Goal: Information Seeking & Learning: Learn about a topic

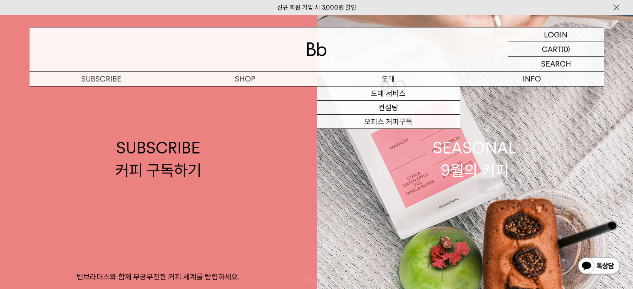
click at [386, 81] on p "도매" at bounding box center [387, 79] width 143 height 15
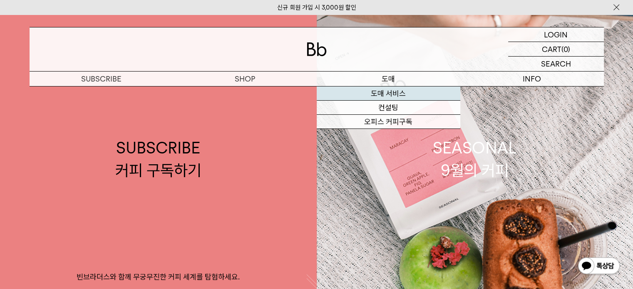
click at [386, 91] on link "도매 서비스" at bounding box center [387, 94] width 143 height 14
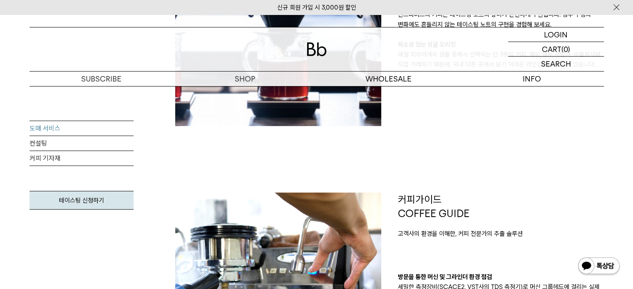
scroll to position [416, 0]
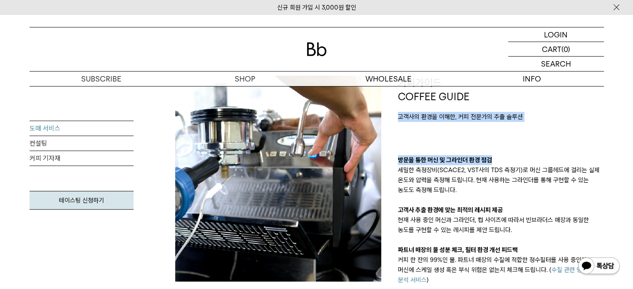
drag, startPoint x: 396, startPoint y: 116, endPoint x: 569, endPoint y: 125, distance: 173.6
click at [569, 125] on div "커피가이드 COFFEE GUIDE 고객사의 환경을 이해한, 커피 전문가의 추출 솔루션 방문을 통한 머신 및 그라인더 환경 점검 세밀한 측정장비…" at bounding box center [500, 200] width 222 height 249
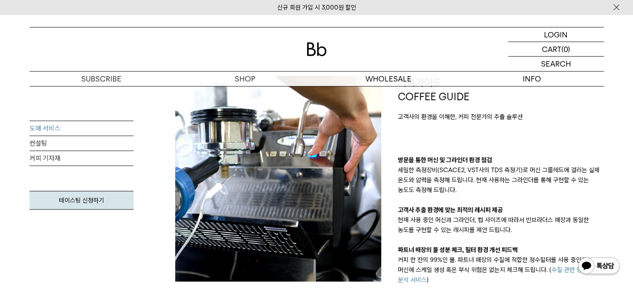
click at [530, 171] on p "세밀한 측정장비(SCACE2, VST사의 TDS 측정기)로 머신 그룹헤드에 걸리는 실제 온도와 압력을 측정해 드립니다. 현재 사용하는 그라인더…" at bounding box center [501, 180] width 206 height 30
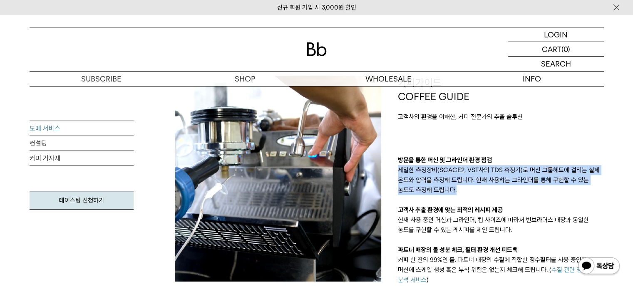
drag, startPoint x: 398, startPoint y: 169, endPoint x: 478, endPoint y: 190, distance: 83.3
click at [478, 190] on p "세밀한 측정장비(SCACE2, VST사의 TDS 측정기)로 머신 그룹헤드에 걸리는 실제 온도와 압력을 측정해 드립니다. 현재 사용하는 그라인더…" at bounding box center [501, 180] width 206 height 30
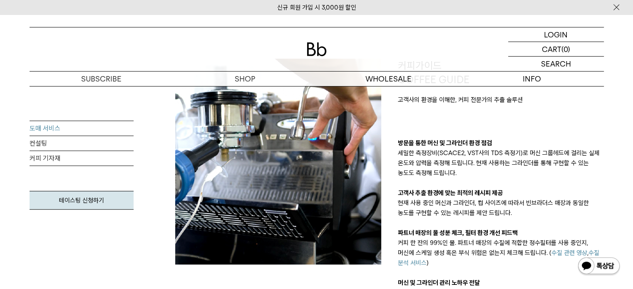
scroll to position [457, 0]
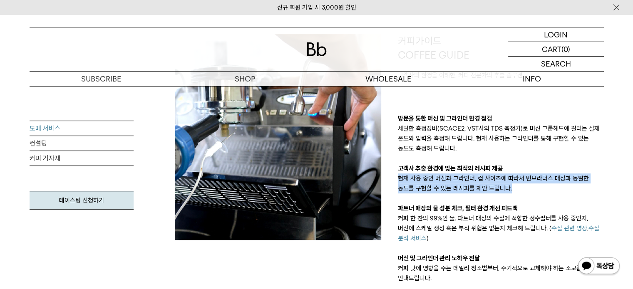
drag, startPoint x: 398, startPoint y: 178, endPoint x: 530, endPoint y: 195, distance: 133.7
click at [530, 195] on div "방문을 통한 머신 및 그라인더 환경 점검 세밀한 측정장비(SCACE2, VST사의 TDS 측정기)로 머신 그룹헤드에 걸리는 실제 온도와 압력을…" at bounding box center [501, 199] width 206 height 170
click at [472, 199] on div "방문을 통한 머신 및 그라인더 환경 점검 세밀한 측정장비(SCACE2, VST사의 TDS 측정기)로 머신 그룹헤드에 걸리는 실제 온도와 압력을…" at bounding box center [501, 199] width 206 height 170
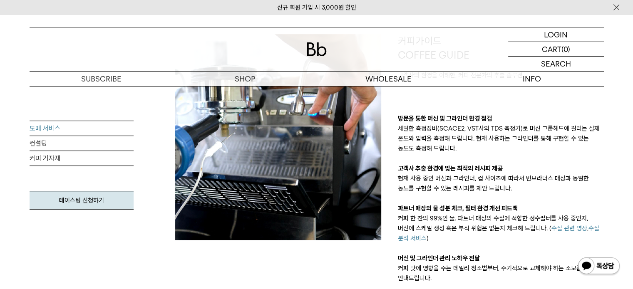
click at [450, 207] on p "파트너 매장의 물 성분 체크, 필터 환경 개선 피드백" at bounding box center [501, 208] width 206 height 10
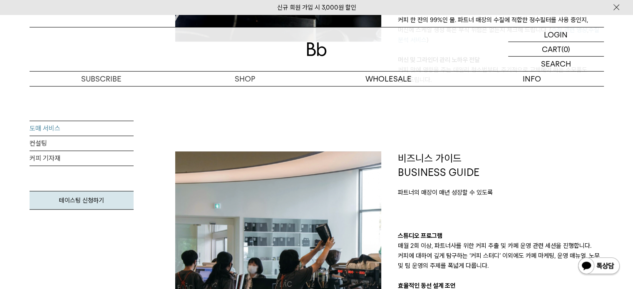
scroll to position [707, 0]
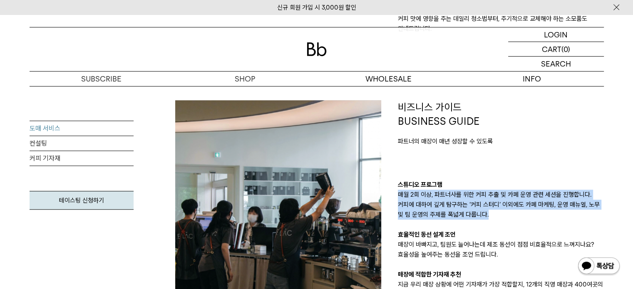
drag, startPoint x: 397, startPoint y: 193, endPoint x: 482, endPoint y: 216, distance: 88.0
click at [482, 216] on div "비즈니스 가이드 BUSINESS GUIDE 파트너의 매장이 매년 성장할 수 있도록 스튜디오 프로그램 매월 2회 이상, 파트너사를 위한 커피 추…" at bounding box center [500, 219] width 222 height 239
click at [482, 216] on p "매월 2회 이상, 파트너사를 위한 커피 추출 및 카페 운영 관련 세션을 진행합니다. 커피에 대하여 깊게 탐구하는 ‘커피 스터디’ 이외에도 카페…" at bounding box center [501, 205] width 206 height 30
drag, startPoint x: 434, startPoint y: 195, endPoint x: 596, endPoint y: 213, distance: 163.6
click at [596, 213] on p "매월 2회 이상, 파트너사를 위한 커피 추출 및 카페 운영 관련 세션을 진행합니다. 커피에 대하여 깊게 탐구하는 ‘커피 스터디’ 이외에도 카페…" at bounding box center [501, 205] width 206 height 30
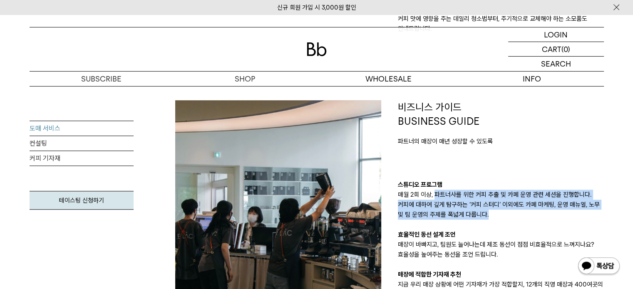
click at [548, 207] on p "매월 2회 이상, 파트너사를 위한 커피 추출 및 카페 운영 관련 세션을 진행합니다. 커피에 대하여 깊게 탐구하는 ‘커피 스터디’ 이외에도 카페…" at bounding box center [501, 205] width 206 height 30
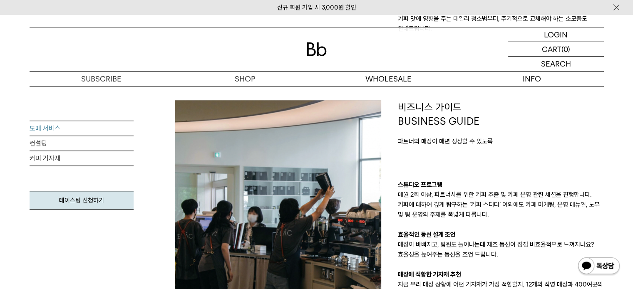
scroll to position [790, 0]
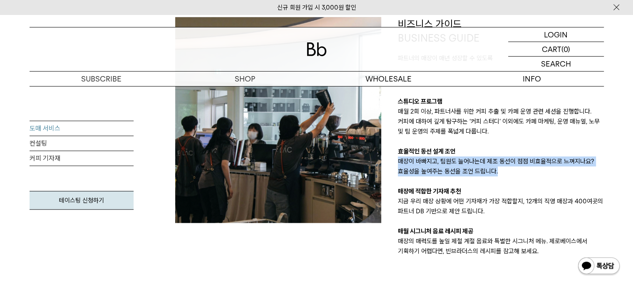
drag, startPoint x: 398, startPoint y: 163, endPoint x: 496, endPoint y: 171, distance: 98.1
click at [496, 171] on p "매장이 바빠지고, 팀원도 늘어나는데 제조 동선이 점점 비효율적으로 느껴지나요? 효율성을 높여주는 동선을 조언 드립니다." at bounding box center [501, 166] width 206 height 20
click at [504, 175] on p "매장이 바빠지고, 팀원도 늘어나는데 제조 동선이 점점 비효율적으로 느껴지나요? 효율성을 높여주는 동선을 조언 드립니다." at bounding box center [501, 166] width 206 height 20
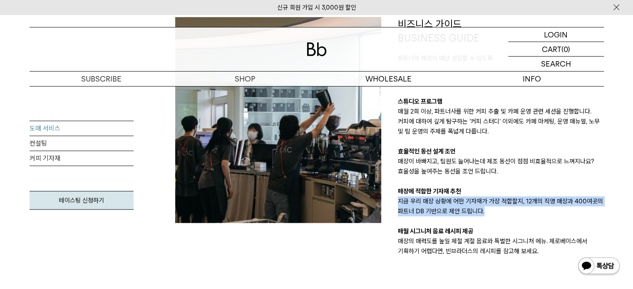
drag, startPoint x: 396, startPoint y: 200, endPoint x: 489, endPoint y: 213, distance: 93.6
click at [489, 213] on div "비즈니스 가이드 BUSINESS GUIDE 파트너의 매장이 매년 성장할 수 있도록 스튜디오 프로그램 매월 2회 이상, 파트너사를 위한 커피 추…" at bounding box center [500, 136] width 222 height 239
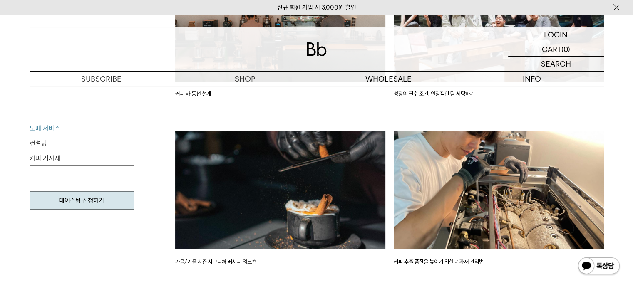
scroll to position [1414, 0]
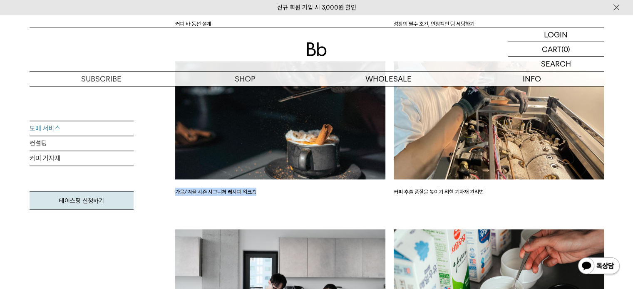
drag, startPoint x: 173, startPoint y: 191, endPoint x: 265, endPoint y: 190, distance: 91.5
click at [265, 190] on div "가을/겨울 시즌 시그니처 레시피 워크숍" at bounding box center [280, 145] width 218 height 168
click at [265, 192] on p "가을/겨울 시즌 시그니처 레시피 워크숍" at bounding box center [280, 192] width 210 height 8
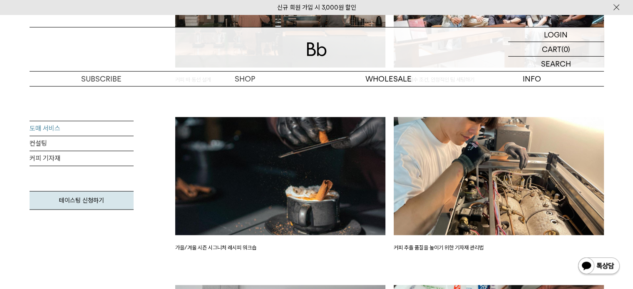
scroll to position [1372, 0]
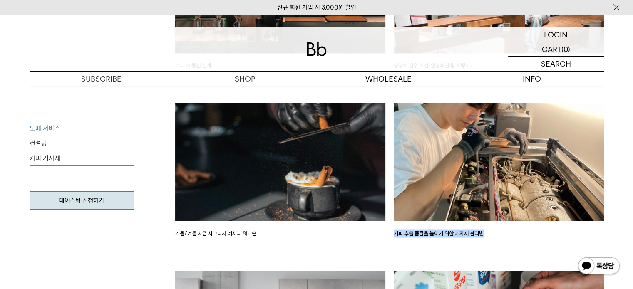
drag, startPoint x: 391, startPoint y: 232, endPoint x: 485, endPoint y: 237, distance: 94.1
click at [485, 237] on div "커피 추출 품질을 높이기 위한 기자재 관리법" at bounding box center [498, 187] width 218 height 168
click at [482, 232] on p "커피 추출 품질을 높이기 위한 기자재 관리법" at bounding box center [498, 233] width 210 height 8
drag, startPoint x: 393, startPoint y: 232, endPoint x: 482, endPoint y: 233, distance: 89.4
click at [482, 233] on p "커피 추출 품질을 높이기 위한 기자재 관리법" at bounding box center [498, 233] width 210 height 8
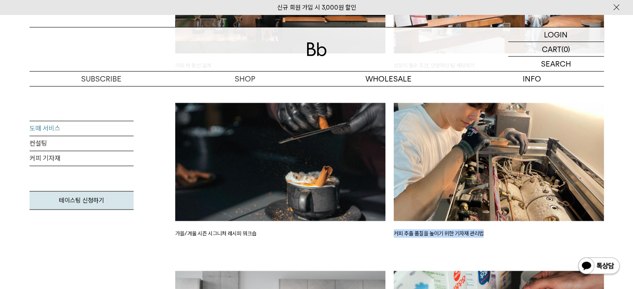
click at [482, 233] on p "커피 추출 품질을 높이기 위한 기자재 관리법" at bounding box center [498, 233] width 210 height 8
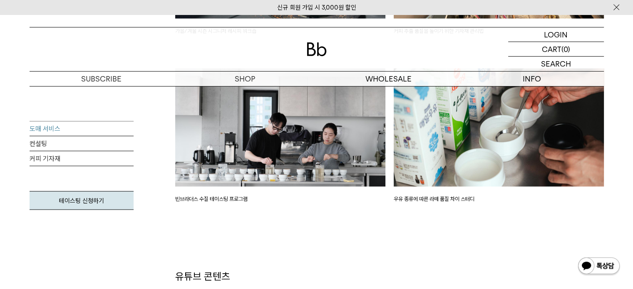
scroll to position [1580, 0]
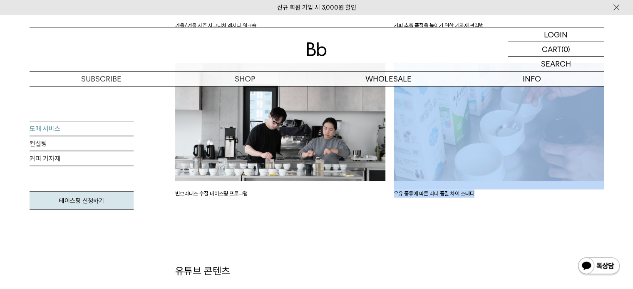
drag, startPoint x: 388, startPoint y: 194, endPoint x: 486, endPoint y: 195, distance: 98.2
click at [482, 202] on div "우유 종류에 따른 라떼 품질 차이 스터디" at bounding box center [498, 147] width 218 height 168
click at [457, 215] on div "우유 종류에 따른 라떼 품질 차이 스터디" at bounding box center [498, 147] width 218 height 168
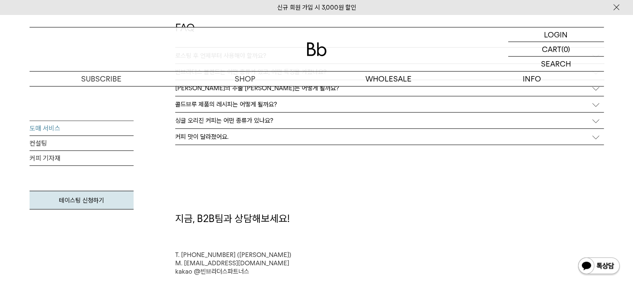
scroll to position [2204, 0]
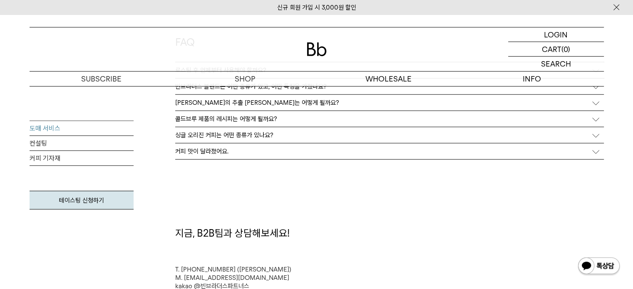
click at [237, 150] on div "커피 맛이 달라졌어요." at bounding box center [389, 151] width 428 height 16
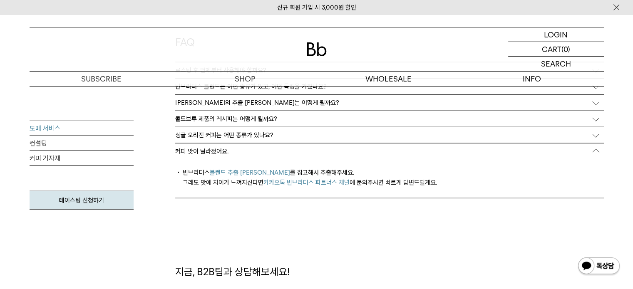
click at [236, 150] on div "커피 맛이 달라졌어요." at bounding box center [389, 151] width 428 height 16
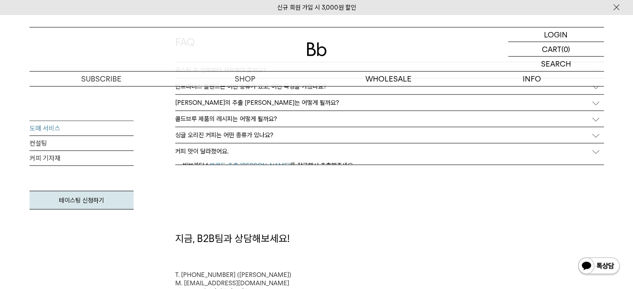
click at [245, 136] on p "싱글 오리진 커피는 어떤 종류가 있나요?" at bounding box center [224, 134] width 98 height 7
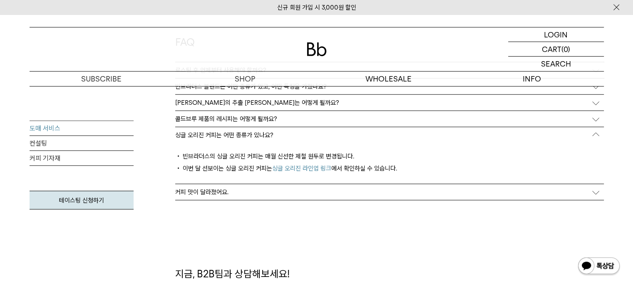
click at [245, 136] on p "싱글 오리진 커피는 어떤 종류가 있나요?" at bounding box center [224, 134] width 98 height 7
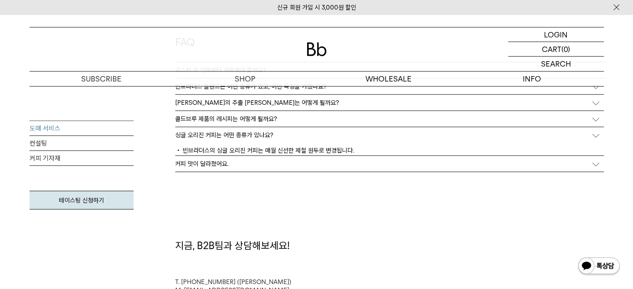
click at [245, 116] on p "콜드브루 제품의 레시피는 어떻게 될까요?" at bounding box center [226, 118] width 102 height 7
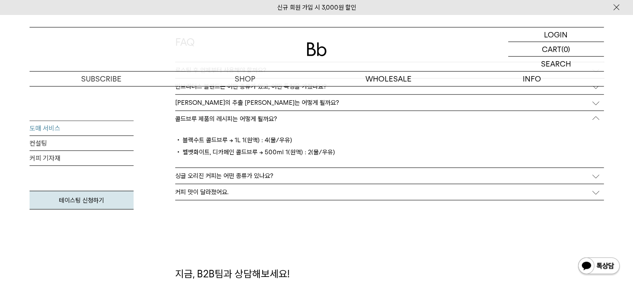
click at [245, 116] on p "콜드브루 제품의 레시피는 어떻게 될까요?" at bounding box center [226, 118] width 102 height 7
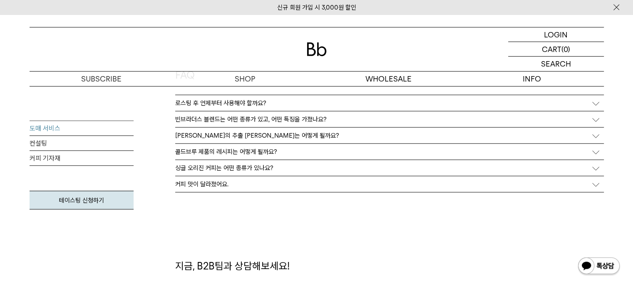
scroll to position [2163, 0]
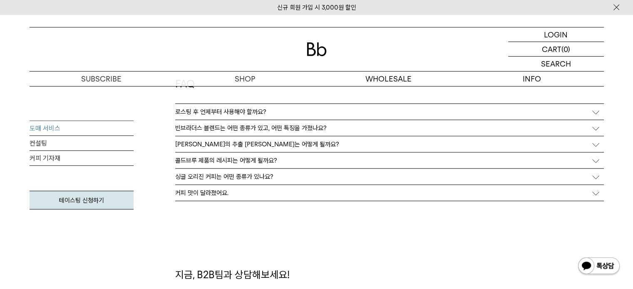
click at [251, 143] on p "[PERSON_NAME]의 추출 [PERSON_NAME]는 어떻게 될까요?" at bounding box center [257, 144] width 164 height 7
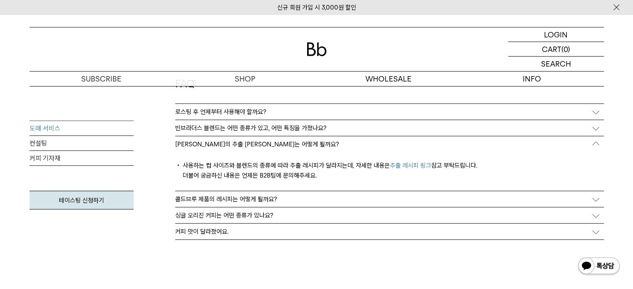
click at [251, 144] on p "[PERSON_NAME]의 추출 [PERSON_NAME]는 어떻게 될까요?" at bounding box center [257, 144] width 164 height 7
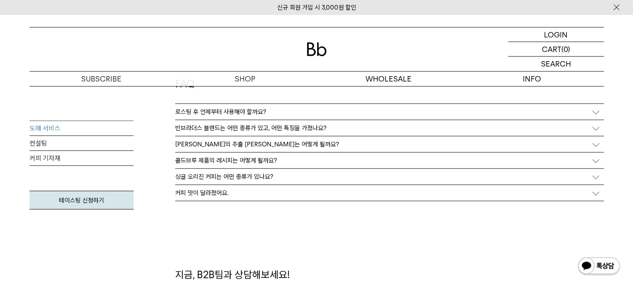
click at [268, 112] on div "로스팅 후 언제부터 사용해야 할까요?" at bounding box center [389, 112] width 428 height 16
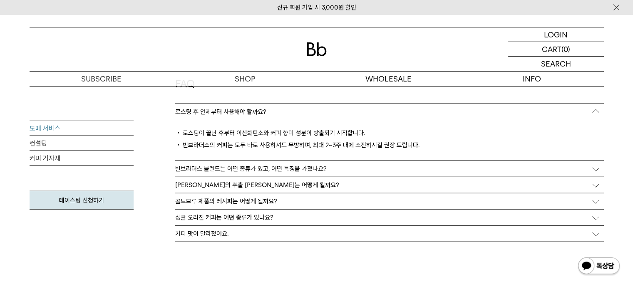
click at [216, 168] on p "빈브라더스 블렌드는 어떤 종류가 있고, 어떤 특징을 가졌나요?" at bounding box center [250, 168] width 151 height 7
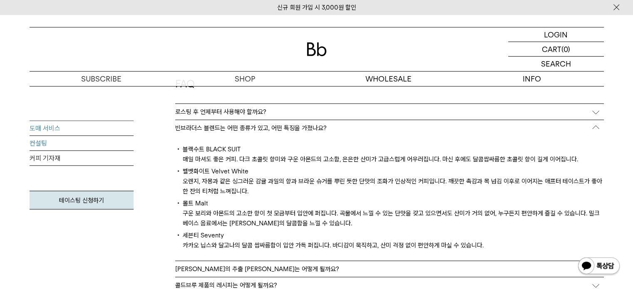
click at [49, 142] on link "컨설팅" at bounding box center [82, 143] width 104 height 15
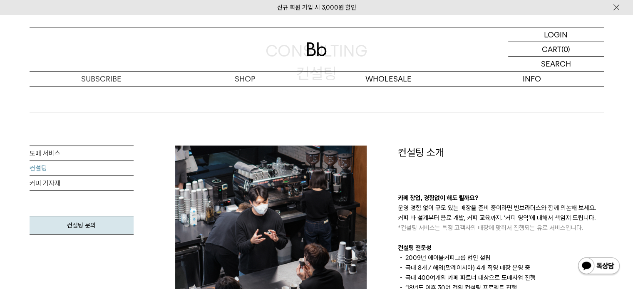
scroll to position [125, 0]
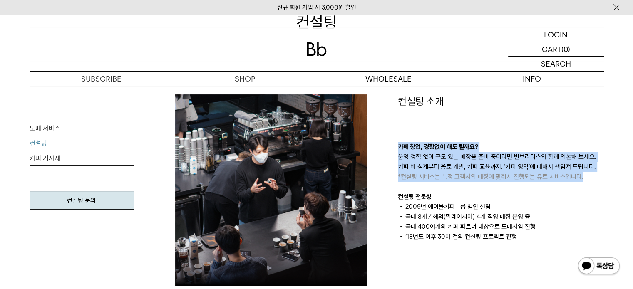
drag, startPoint x: 398, startPoint y: 146, endPoint x: 618, endPoint y: 181, distance: 222.7
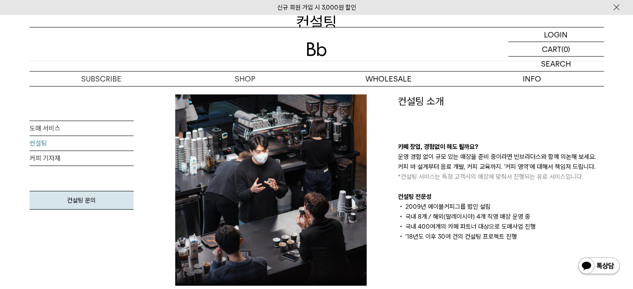
click at [564, 188] on div "카페 창업, 경험없이 해도 될까요? 운영 경험 없이 규모 있는 매장을 준비 중이라면 빈브라더스와 함께 의논해 보세요. 커피 바 설계부터 음료 …" at bounding box center [501, 192] width 206 height 100
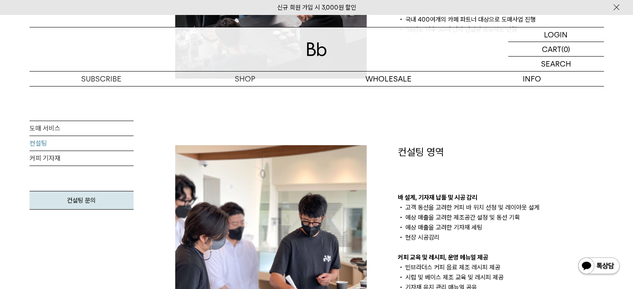
scroll to position [333, 0]
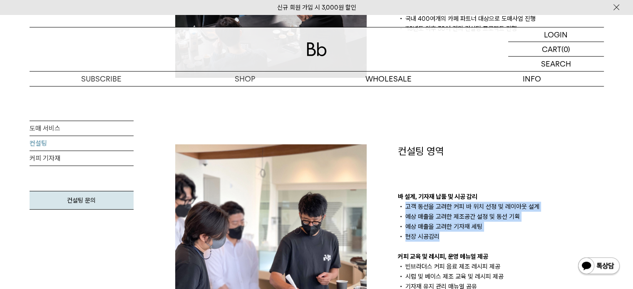
drag, startPoint x: 404, startPoint y: 204, endPoint x: 462, endPoint y: 234, distance: 64.7
click at [462, 234] on ul "고객 동선을 고려한 커피 바 위치 선정 및 레이아웃 설계 예상 매출을 고려한 제조공간 설정 및 동선 기획 예상 매출을 고려한 기자재 세팅 현장…" at bounding box center [501, 222] width 206 height 40
click at [462, 234] on li "현장 시공감리" at bounding box center [501, 237] width 206 height 10
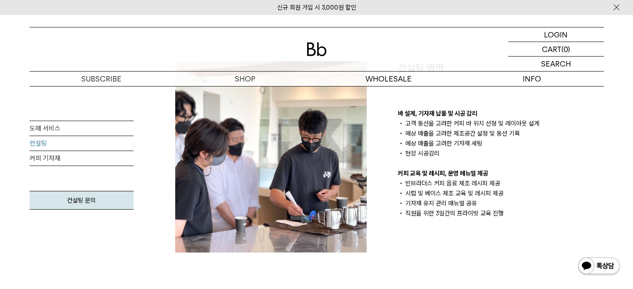
scroll to position [374, 0]
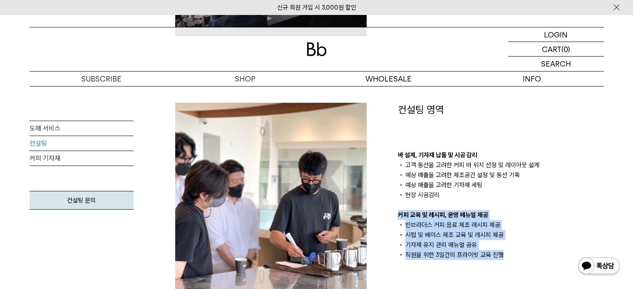
drag, startPoint x: 398, startPoint y: 215, endPoint x: 501, endPoint y: 252, distance: 110.0
click at [501, 252] on div "바 설계, 기자재 납품 및 시공 감리 고객 동선을 고려한 커피 바 위치 선정 및 레이아웃 설계 예상 매출을 고려한 제조공간 설정 및 동선 기획…" at bounding box center [501, 205] width 206 height 110
click at [461, 245] on li "기자재 유지 관리 매뉴얼 공유" at bounding box center [501, 245] width 206 height 10
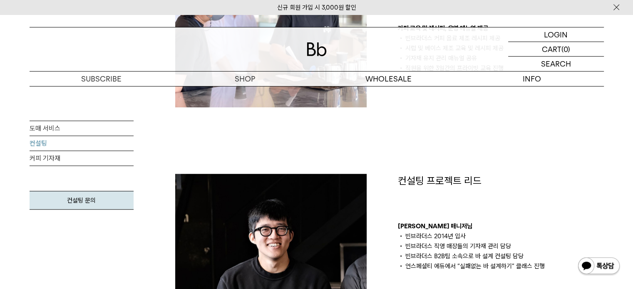
scroll to position [624, 0]
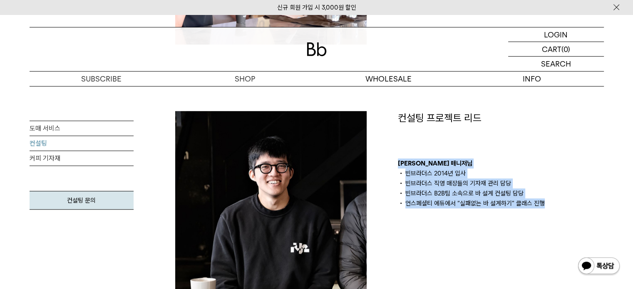
drag, startPoint x: 396, startPoint y: 161, endPoint x: 544, endPoint y: 204, distance: 153.3
click at [544, 204] on div "컨설팅 프로젝트 리드 김의성 매니저님 빈브라더스 2014년 입사 빈브라더스 직영 매장들의 기자재 관리 담당 빈브라더스 B2B팀 소속으로 바 설…" at bounding box center [500, 206] width 222 height 191
click at [544, 204] on li "언스페셜티 에듀에서 “실패없는 바 설계하기” 클래스 진행" at bounding box center [501, 203] width 206 height 10
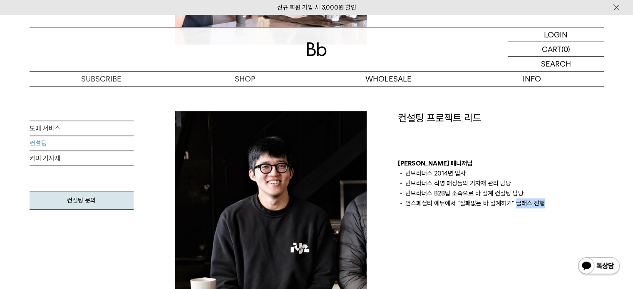
drag, startPoint x: 514, startPoint y: 202, endPoint x: 540, endPoint y: 202, distance: 26.6
click at [540, 202] on li "언스페셜티 에듀에서 “실패없는 바 설계하기” 클래스 진행" at bounding box center [501, 203] width 206 height 10
click at [535, 202] on li "언스페셜티 에듀에서 “실패없는 바 설계하기” 클래스 진행" at bounding box center [501, 203] width 206 height 10
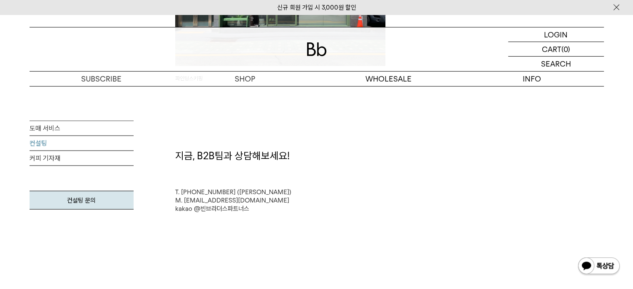
scroll to position [2163, 0]
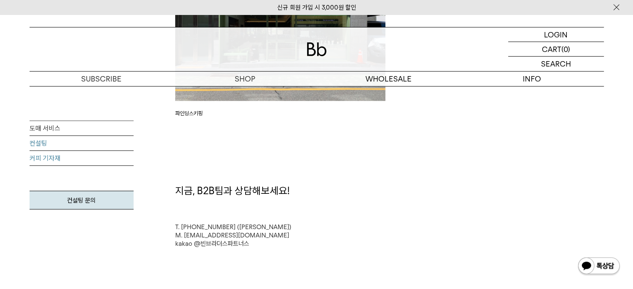
click at [45, 152] on link "커피 기자재" at bounding box center [82, 158] width 104 height 15
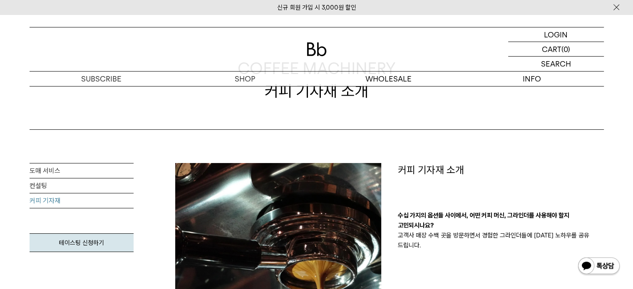
scroll to position [83, 0]
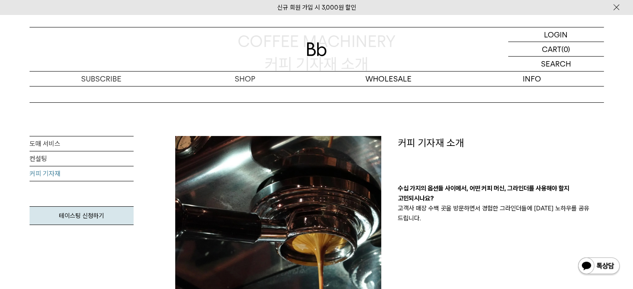
drag, startPoint x: 396, startPoint y: 187, endPoint x: 619, endPoint y: 219, distance: 224.7
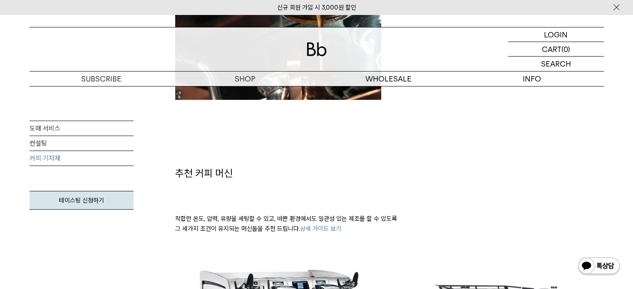
scroll to position [416, 0]
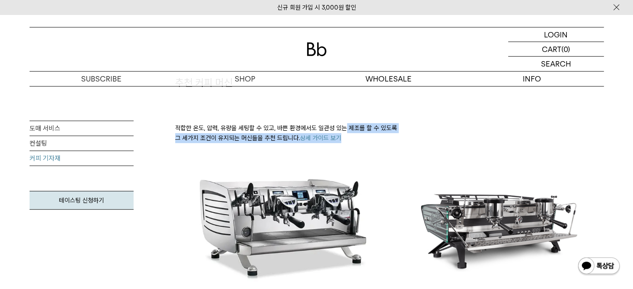
drag, startPoint x: 173, startPoint y: 123, endPoint x: 353, endPoint y: 142, distance: 181.1
click at [353, 142] on div "추천 커피 머신 적합한 온도, 압력, 유량을 세팅할 수 있고, 바쁜 환경에서도 일관성 있는 제조를 할 수 있도록 그 세가지 조건이 유지되는 머…" at bounding box center [389, 116] width 437 height 80
click at [353, 142] on p "적합한 온도, 압력, 유량을 세팅할 수 있고, 바쁜 환경에서도 일관성 있는 제조를 할 수 있도록 그 세가지 조건이 유지되는 머신들을 추천 드립…" at bounding box center [389, 133] width 428 height 20
drag, startPoint x: 174, startPoint y: 126, endPoint x: 377, endPoint y: 150, distance: 204.3
click at [377, 150] on div "추천 커피 머신 적합한 온도, 압력, 유량을 세팅할 수 있고, 바쁜 환경에서도 일관성 있는 제조를 할 수 있도록 그 세가지 조건이 유지되는 머…" at bounding box center [389, 116] width 437 height 80
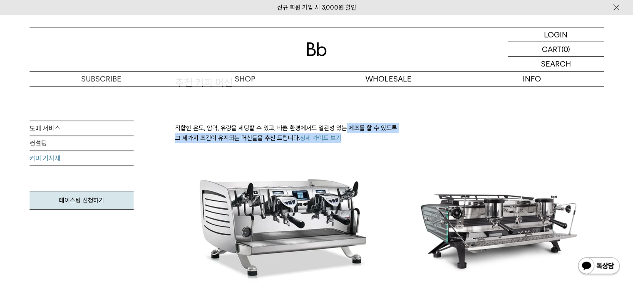
click at [377, 150] on div "추천 커피 머신 적합한 온도, 압력, 유량을 세팅할 수 있고, 바쁜 환경에서도 일관성 있는 제조를 할 수 있도록 그 세가지 조건이 유지되는 머…" at bounding box center [389, 116] width 437 height 80
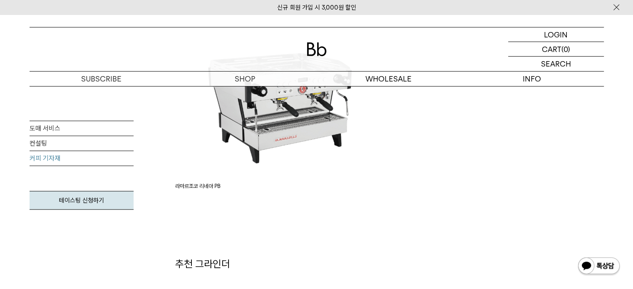
scroll to position [873, 0]
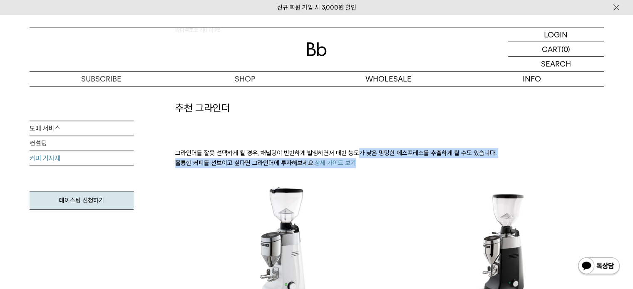
drag, startPoint x: 174, startPoint y: 152, endPoint x: 409, endPoint y: 173, distance: 235.9
click at [401, 178] on div "추천 그라인더 그라인더를 잘못 선택하게 될 경우, 채널링이 빈번하게 발생하면서 매번 농도가 낮은 밍밍한 에스프레소를 추출하게 될 수도 있습니다…" at bounding box center [389, 141] width 437 height 80
click at [417, 164] on p "그라인더를 잘못 선택하게 될 경우, 채널링이 빈번하게 발생하면서 매번 농도가 낮은 밍밍한 에스프레소를 추출하게 될 수도 있습니다. 훌륭한 커피…" at bounding box center [389, 158] width 428 height 20
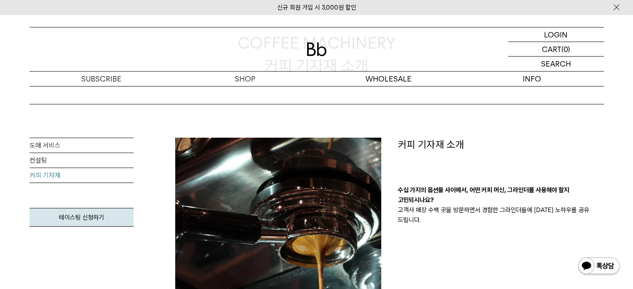
scroll to position [0, 0]
